Goal: Find specific page/section: Find specific page/section

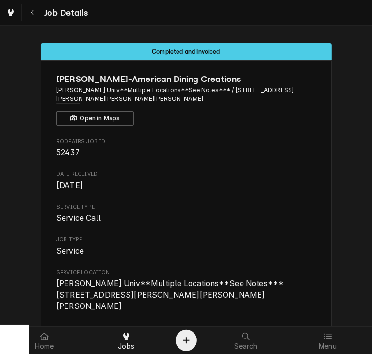
scroll to position [1077, 0]
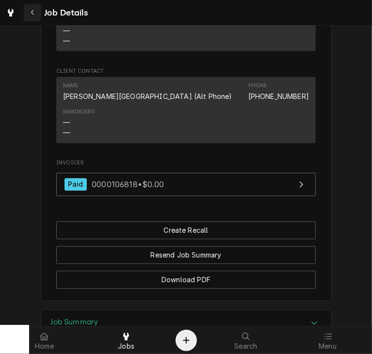
click at [27, 10] on button "Navigate back" at bounding box center [32, 12] width 17 height 17
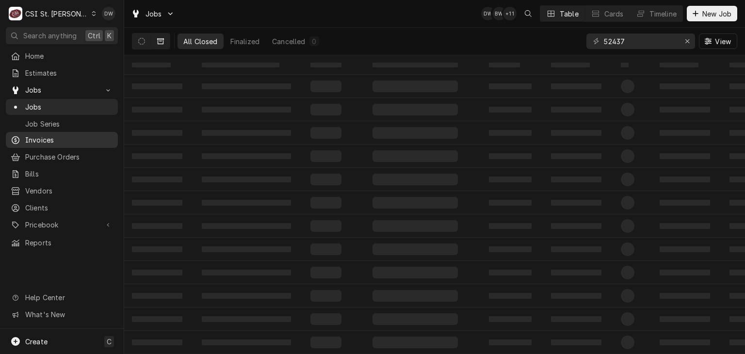
click at [35, 135] on span "Invoices" at bounding box center [69, 140] width 88 height 10
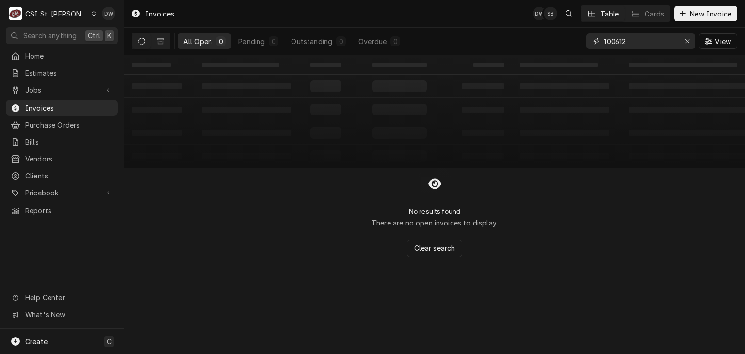
drag, startPoint x: 632, startPoint y: 41, endPoint x: 574, endPoint y: 42, distance: 57.2
click at [574, 42] on div "All Open 0 Pending 0 Outstanding 0 Overdue 0 100612 View" at bounding box center [434, 41] width 605 height 27
paste input "403511"
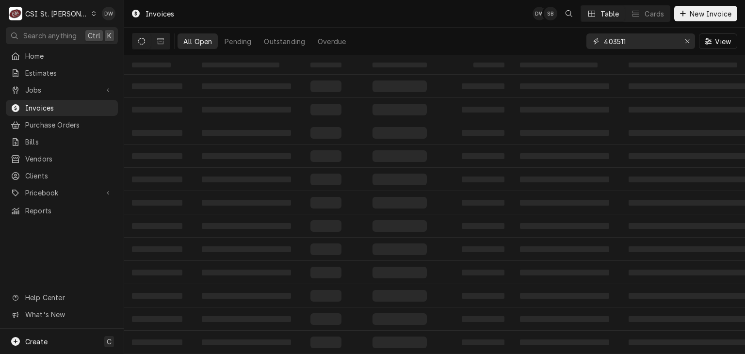
type input "403511"
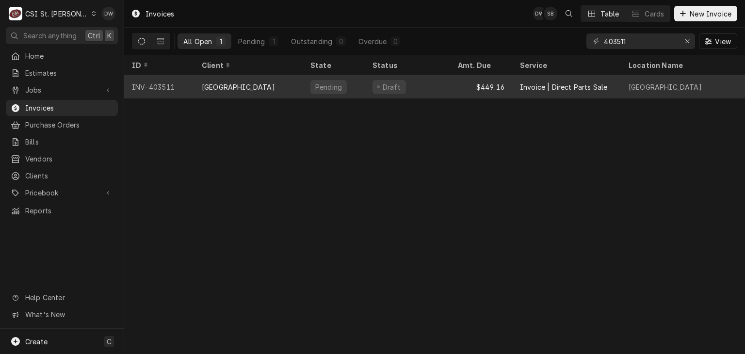
click at [237, 83] on div "[GEOGRAPHIC_DATA]" at bounding box center [238, 87] width 73 height 10
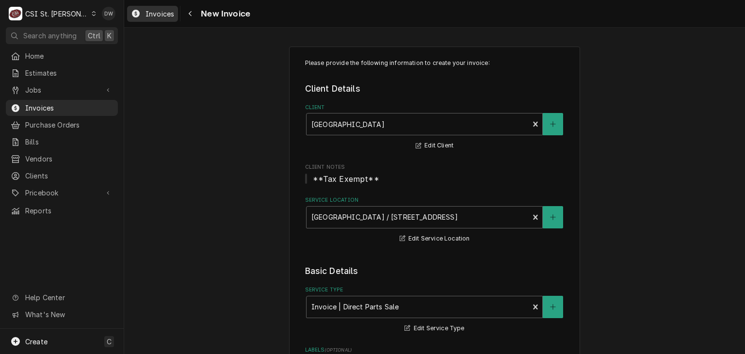
click at [156, 11] on span "Invoices" at bounding box center [159, 14] width 29 height 10
